Goal: Information Seeking & Learning: Learn about a topic

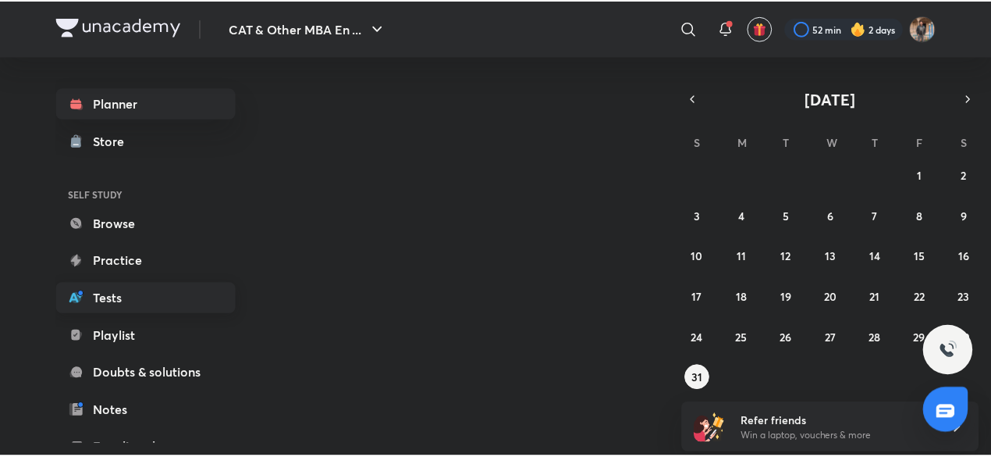
scroll to position [170, 0]
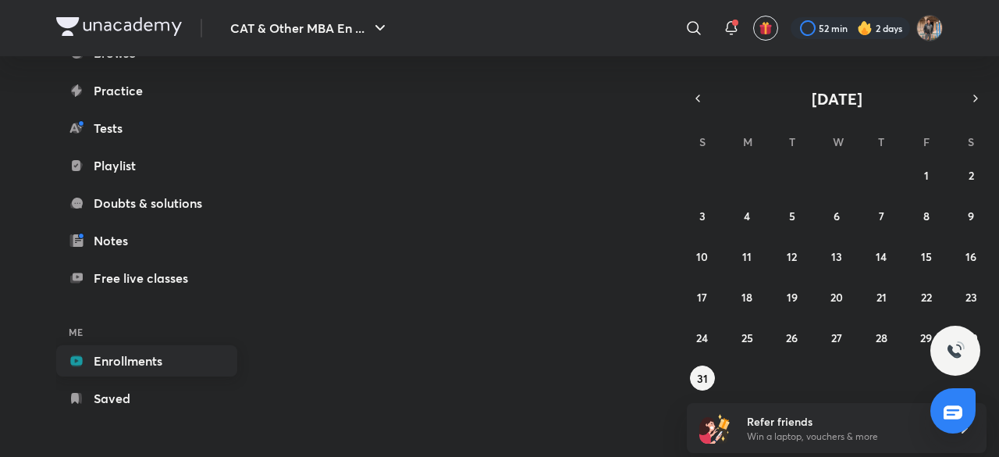
click at [130, 350] on link "Enrollments" at bounding box center [146, 360] width 181 height 31
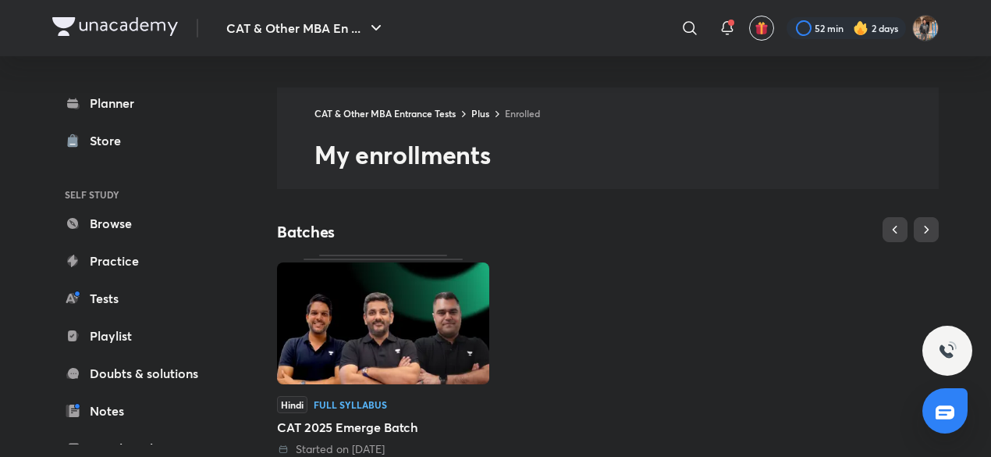
scroll to position [303, 0]
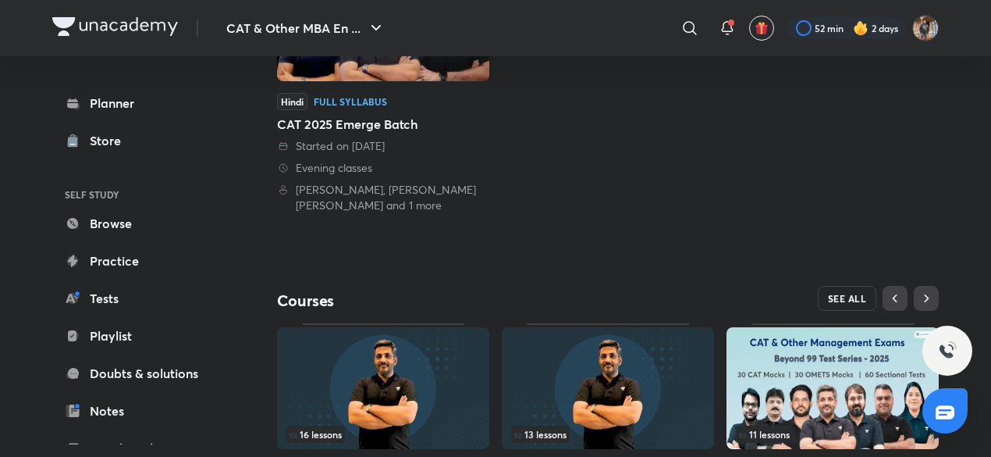
click at [831, 293] on span "SEE ALL" at bounding box center [847, 298] width 39 height 11
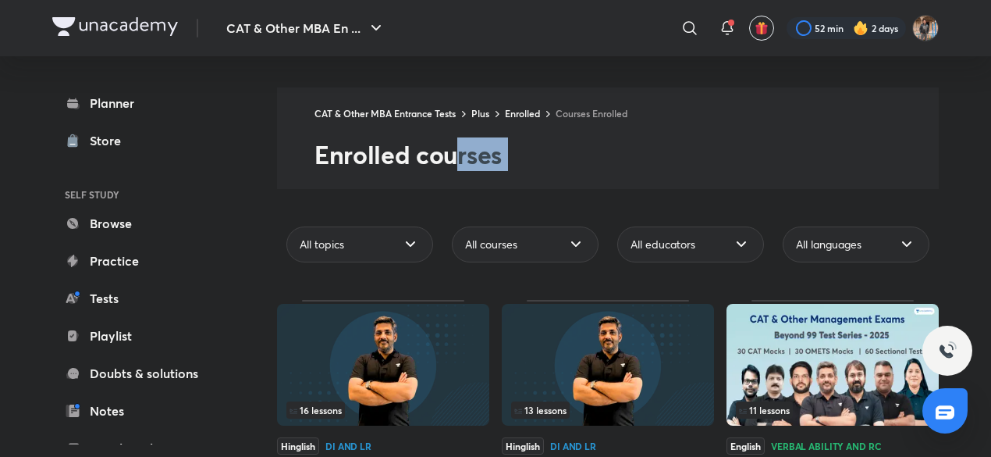
drag, startPoint x: 456, startPoint y: 176, endPoint x: 607, endPoint y: 233, distance: 161.8
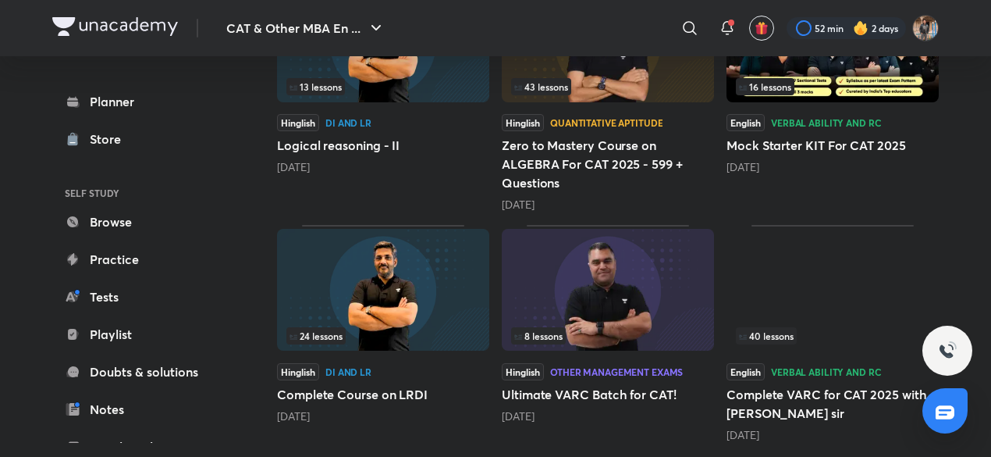
scroll to position [813, 0]
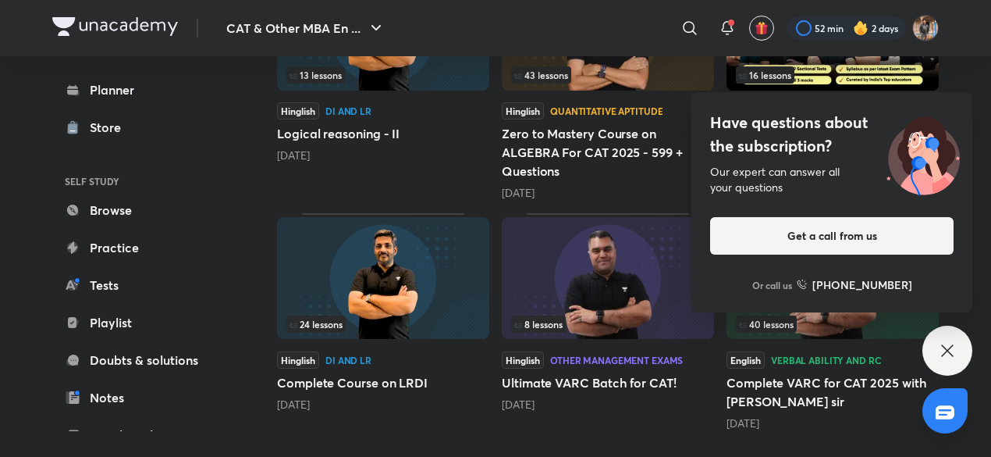
click at [940, 336] on div "Have questions about the subscription? Our expert can answer all your questions…" at bounding box center [948, 350] width 50 height 50
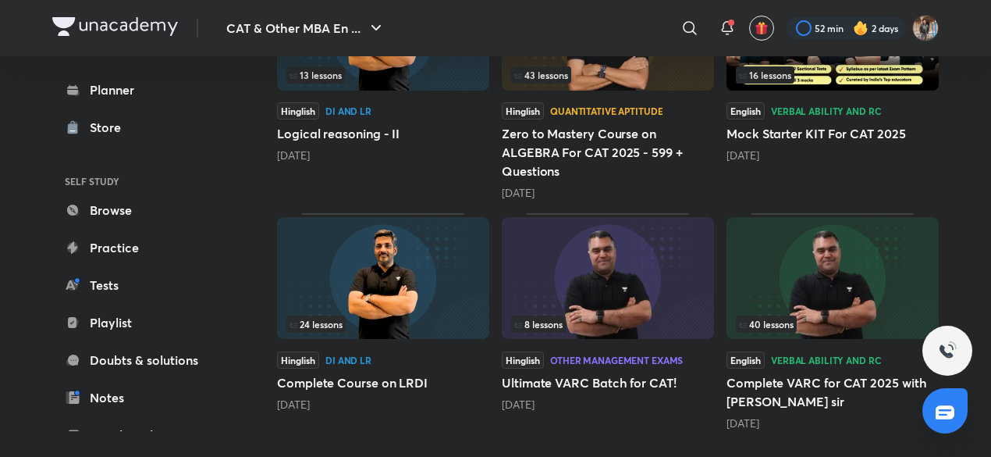
click at [860, 276] on img at bounding box center [833, 278] width 212 height 122
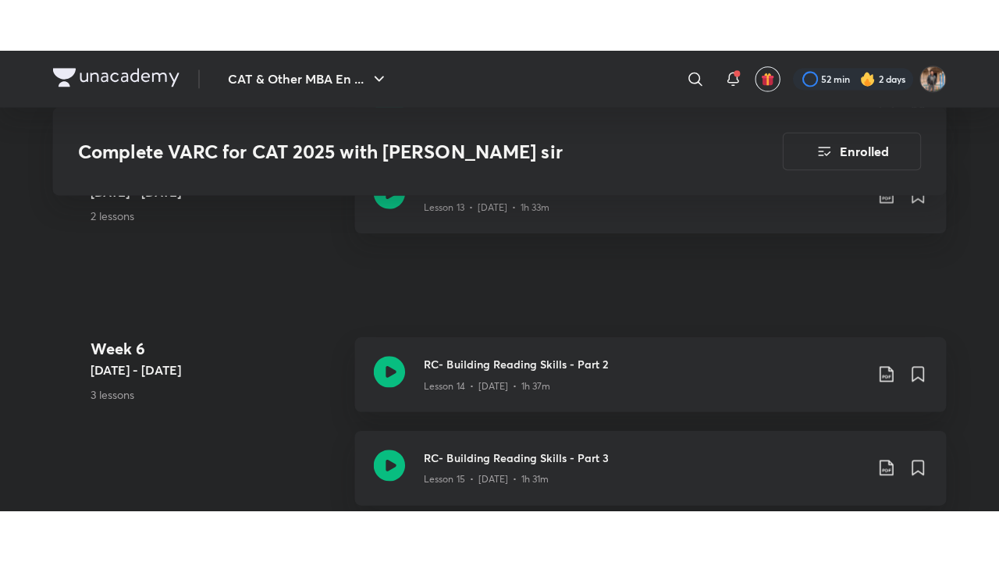
scroll to position [2418, 0]
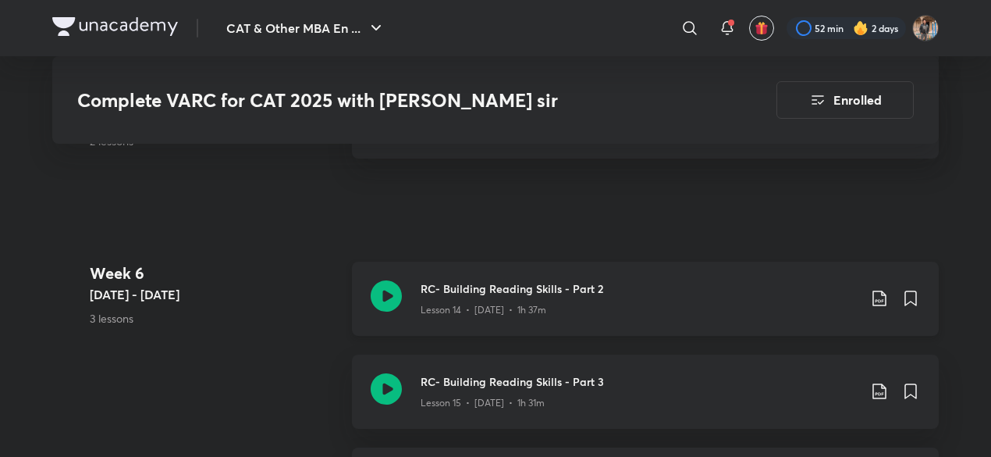
click at [883, 295] on icon at bounding box center [879, 298] width 19 height 19
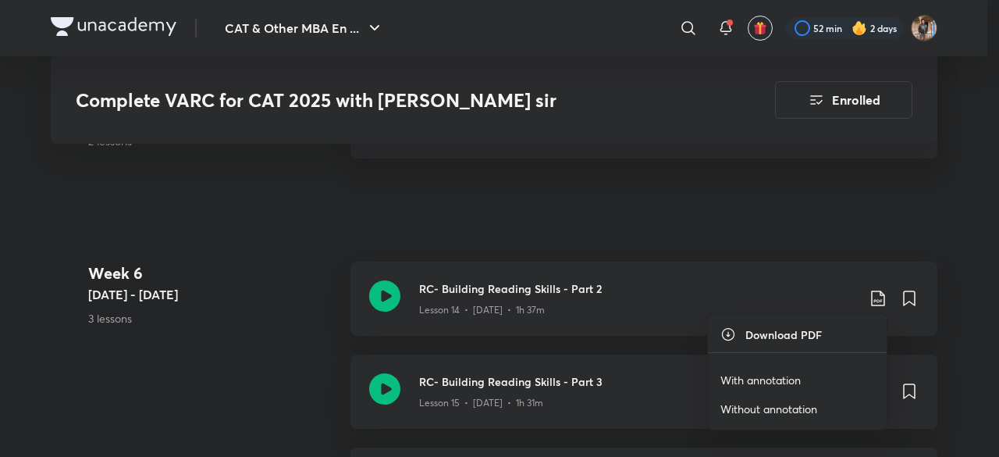
click at [773, 372] on p "With annotation" at bounding box center [760, 380] width 80 height 16
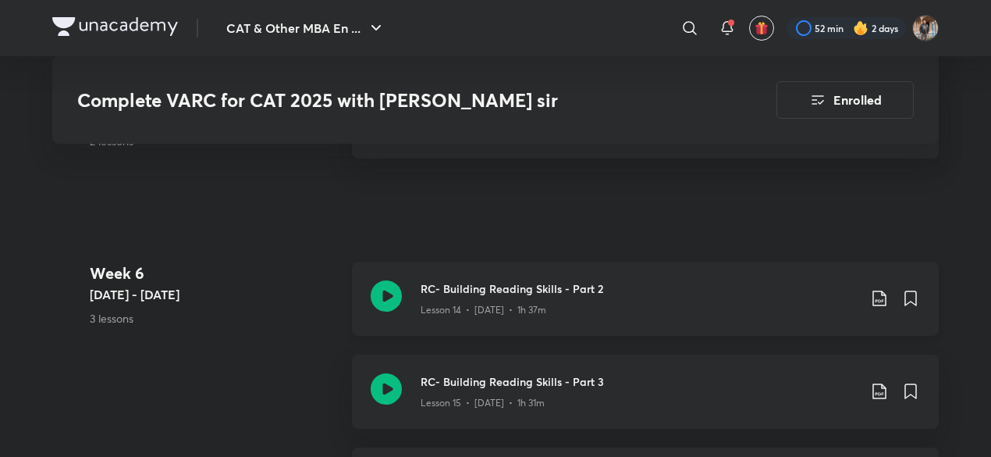
click at [386, 288] on icon at bounding box center [386, 295] width 31 height 31
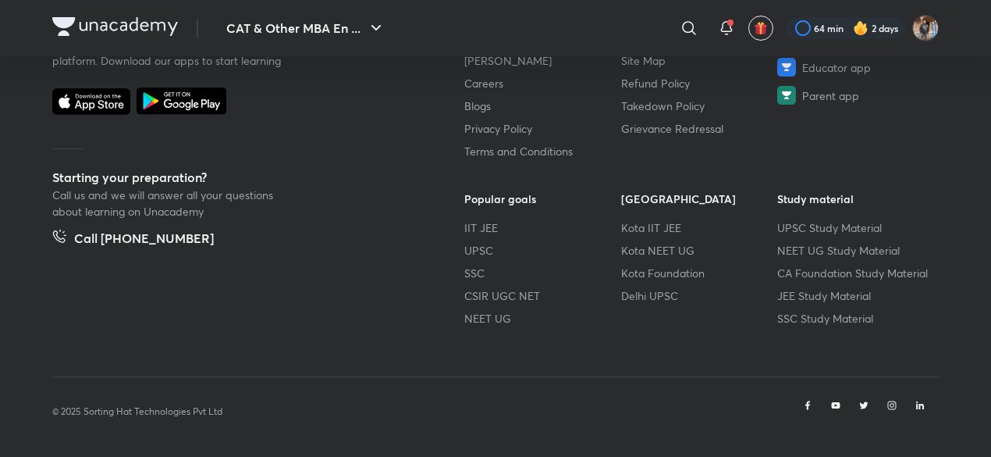
scroll to position [934, 0]
